Goal: Task Accomplishment & Management: Use online tool/utility

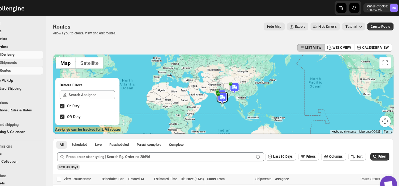
click at [40, 62] on button "Shipments" at bounding box center [32, 58] width 58 height 7
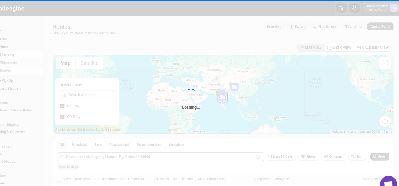
click at [40, 62] on div "Loading..." at bounding box center [199, 93] width 399 height 186
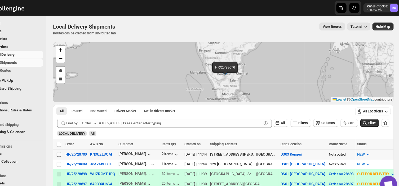
click at [75, 144] on input "Select shipment" at bounding box center [75, 145] width 4 height 4
checkbox input "true"
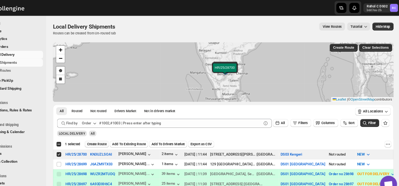
click at [105, 136] on span "Create Route" at bounding box center [111, 135] width 18 height 4
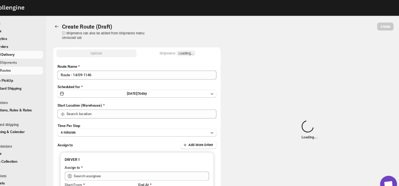
type input "Route - 14/09-1146"
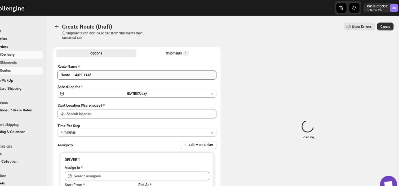
type input "DS03 Kengeri"
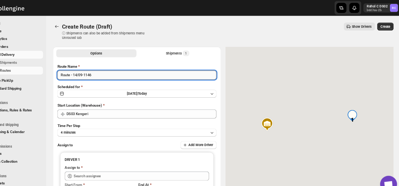
click at [110, 68] on input "Route - 14/09-1146" at bounding box center [148, 70] width 149 height 8
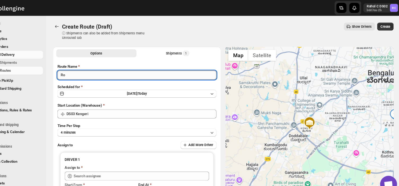
type input "R"
type input "Order no 28700"
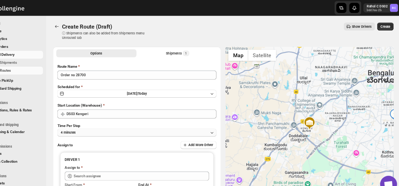
click at [103, 125] on button "4 minutes" at bounding box center [148, 124] width 149 height 7
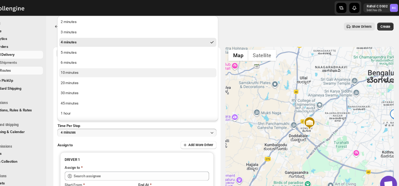
click at [90, 69] on div "10 minutes" at bounding box center [85, 68] width 17 height 5
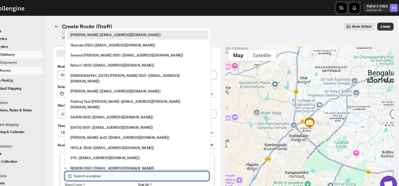
click at [119, 167] on input "text" at bounding box center [153, 165] width 127 height 8
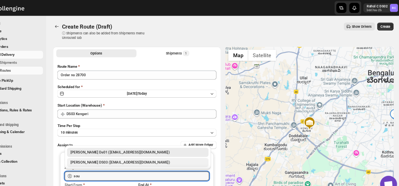
click at [112, 151] on div "[PERSON_NAME] DS03 ([EMAIL_ADDRESS][DOMAIN_NAME])" at bounding box center [149, 152] width 126 height 5
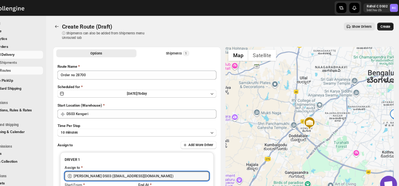
type input "[PERSON_NAME] DS03 ([EMAIL_ADDRESS][DOMAIN_NAME])"
click at [384, 24] on span "Create" at bounding box center [381, 25] width 9 height 4
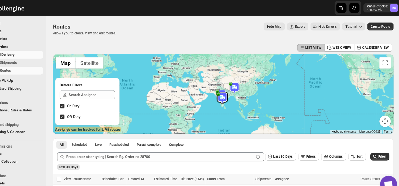
scroll to position [31, 0]
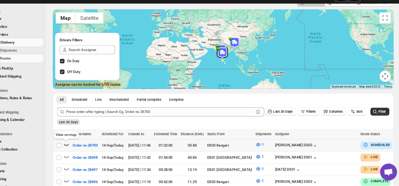
click at [82, 147] on icon "button" at bounding box center [82, 147] width 5 height 5
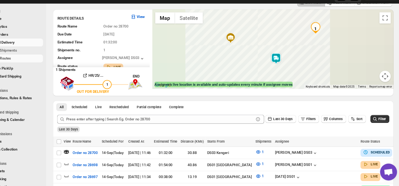
click at [280, 64] on img at bounding box center [279, 66] width 11 height 11
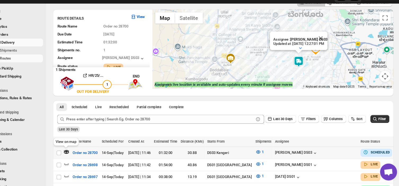
click at [83, 156] on icon "button" at bounding box center [82, 154] width 5 height 5
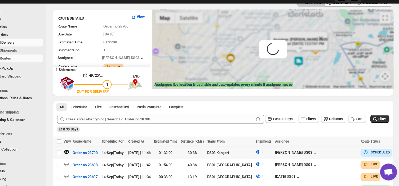
click at [82, 152] on icon "button" at bounding box center [82, 154] width 5 height 5
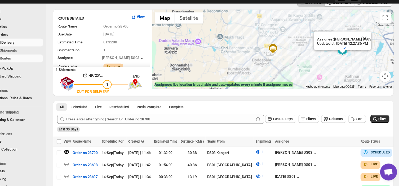
click at [279, 60] on img at bounding box center [276, 57] width 11 height 11
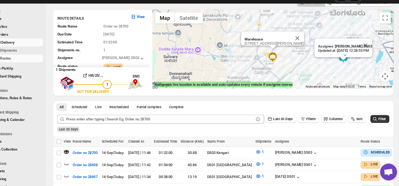
click at [279, 64] on img at bounding box center [276, 65] width 11 height 11
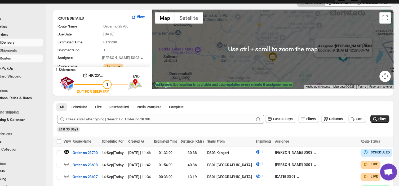
scroll to position [0, 0]
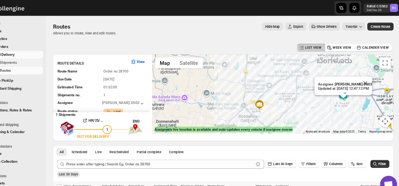
click at [38, 58] on span "Shipments" at bounding box center [39, 58] width 39 height 5
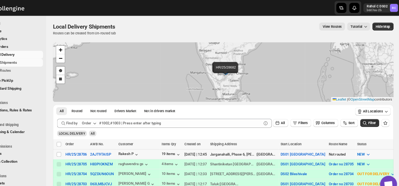
click at [78, 144] on td "Select shipment" at bounding box center [75, 144] width 10 height 9
checkbox input "true"
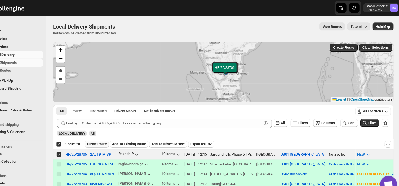
click at [112, 134] on span "Create Route" at bounding box center [111, 135] width 18 height 4
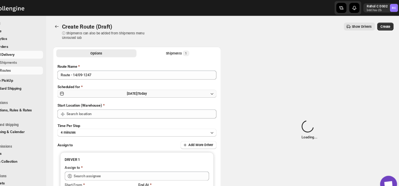
type input "DS01 [GEOGRAPHIC_DATA]"
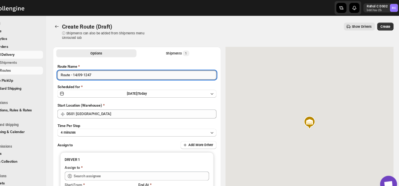
click at [111, 74] on input "Route - 14/09-1247" at bounding box center [148, 70] width 149 height 8
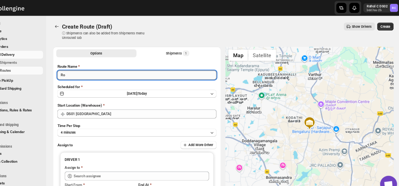
type input "R"
type input "Order no 28706"
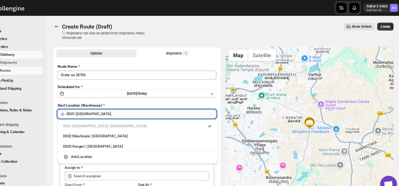
click at [113, 107] on input "DS01 [GEOGRAPHIC_DATA]" at bounding box center [153, 107] width 141 height 8
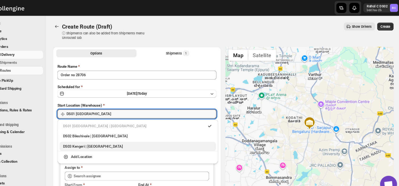
click at [100, 139] on div "DS03 Kengeri | [GEOGRAPHIC_DATA]" at bounding box center [150, 137] width 140 height 5
type input "DS03 Kengeri"
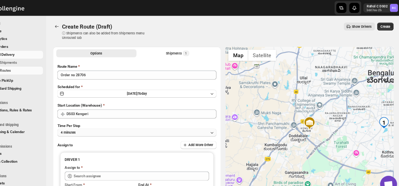
click at [112, 126] on button "4 minutes" at bounding box center [148, 124] width 149 height 7
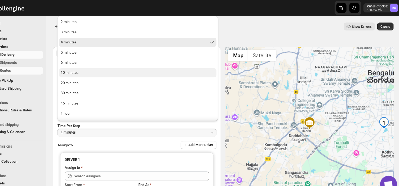
click at [88, 68] on div "10 minutes" at bounding box center [85, 68] width 17 height 5
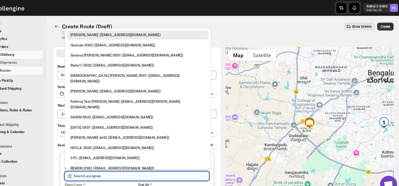
click at [113, 164] on input "text" at bounding box center [153, 165] width 127 height 8
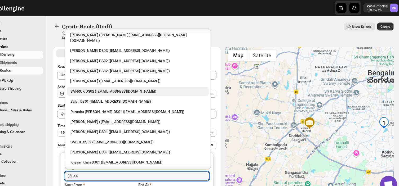
scroll to position [67, 0]
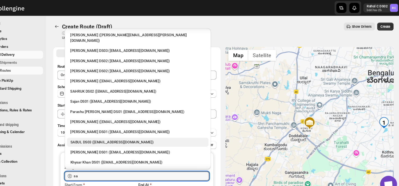
click at [108, 131] on div "SABUL DS03 ([EMAIL_ADDRESS][DOMAIN_NAME])" at bounding box center [149, 133] width 126 height 5
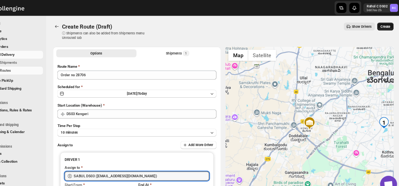
type input "SABUL DS03 ([EMAIL_ADDRESS][DOMAIN_NAME])"
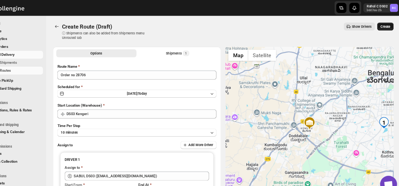
click at [386, 25] on span "Create" at bounding box center [381, 25] width 9 height 4
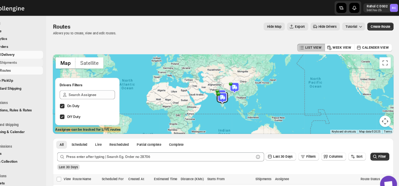
click at [35, 60] on span "Shipments" at bounding box center [28, 59] width 16 height 4
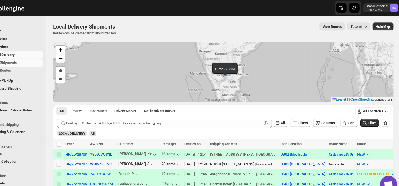
click at [75, 155] on input "Select shipment" at bounding box center [75, 154] width 4 height 4
checkbox input "true"
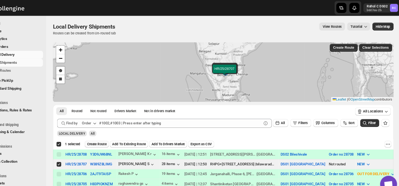
drag, startPoint x: 112, startPoint y: 133, endPoint x: 109, endPoint y: 134, distance: 3.5
click at [109, 134] on span "Create Route" at bounding box center [111, 135] width 18 height 4
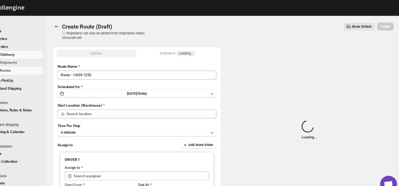
type input "DS01 [GEOGRAPHIC_DATA]"
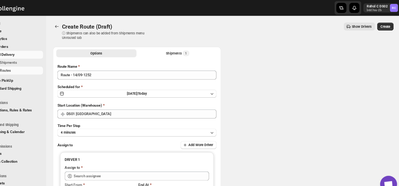
type input "DS01 [GEOGRAPHIC_DATA]"
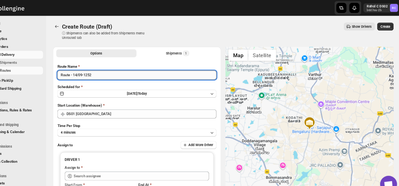
click at [110, 71] on input "Route - 14/09-1252" at bounding box center [148, 70] width 149 height 8
type input "R"
type input "Order no 28707"
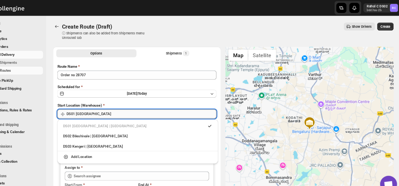
click at [116, 106] on input "DS01 [GEOGRAPHIC_DATA]" at bounding box center [153, 107] width 141 height 8
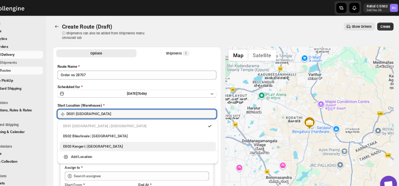
click at [90, 138] on div "DS03 Kengeri | [GEOGRAPHIC_DATA]" at bounding box center [150, 137] width 140 height 5
type input "DS03 Kengeri"
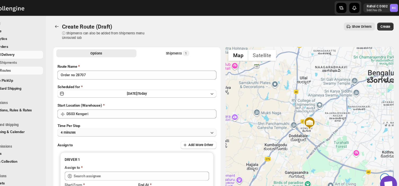
click at [99, 124] on button "4 minutes" at bounding box center [148, 124] width 149 height 7
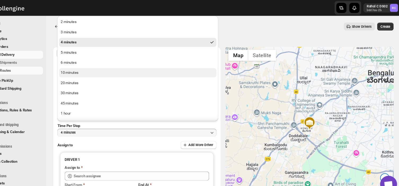
click at [98, 68] on button "10 minutes" at bounding box center [150, 68] width 148 height 8
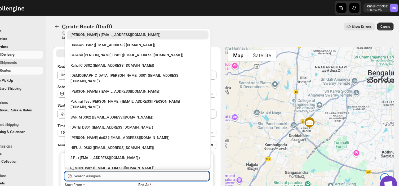
click at [121, 166] on input "text" at bounding box center [153, 165] width 127 height 8
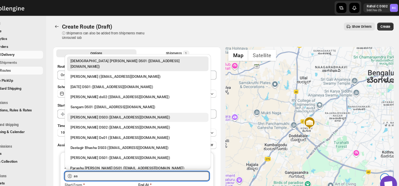
click at [128, 108] on div "[PERSON_NAME] DS03 ([EMAIL_ADDRESS][DOMAIN_NAME])" at bounding box center [149, 110] width 126 height 5
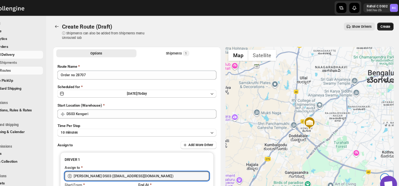
type input "[PERSON_NAME] DS03 ([EMAIL_ADDRESS][DOMAIN_NAME])"
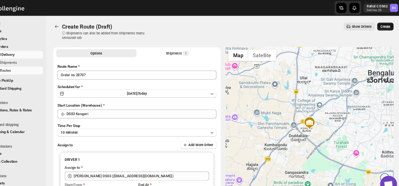
click at [386, 24] on span "Create" at bounding box center [381, 25] width 9 height 4
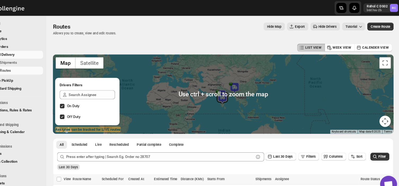
scroll to position [54, 0]
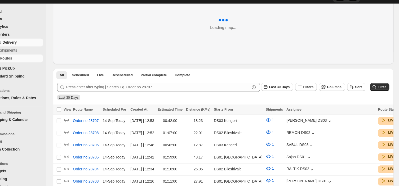
scroll to position [54, 0]
